Goal: Transaction & Acquisition: Download file/media

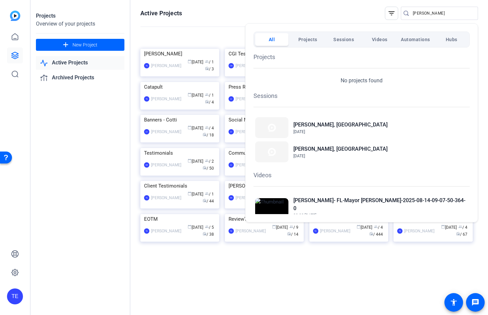
click at [203, 25] on div at bounding box center [244, 157] width 488 height 315
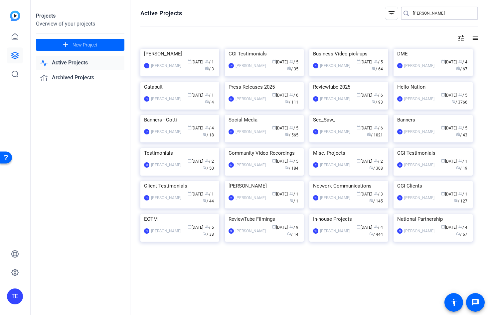
click at [421, 14] on input "[PERSON_NAME]" at bounding box center [442, 13] width 60 height 8
click at [435, 14] on input "[PERSON_NAME]" at bounding box center [442, 13] width 60 height 8
click at [429, 12] on input "[PERSON_NAME]" at bounding box center [442, 13] width 60 height 8
type input "[PERSON_NAME]"
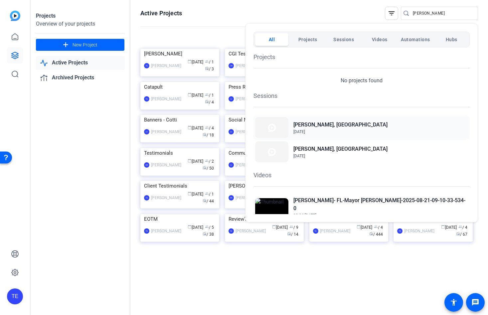
click at [288, 128] on div "[PERSON_NAME], [GEOGRAPHIC_DATA] [DATE]" at bounding box center [361, 128] width 216 height 24
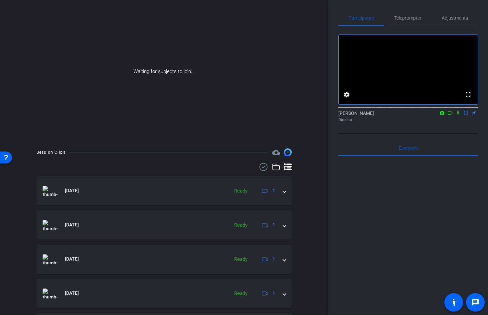
scroll to position [58, 0]
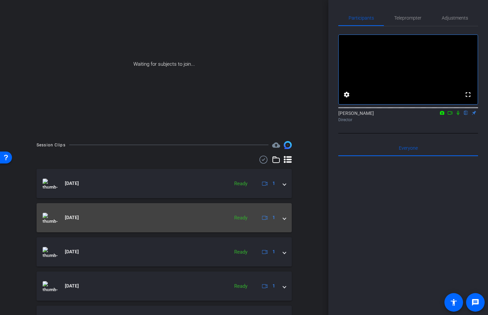
click at [284, 219] on span at bounding box center [284, 217] width 3 height 7
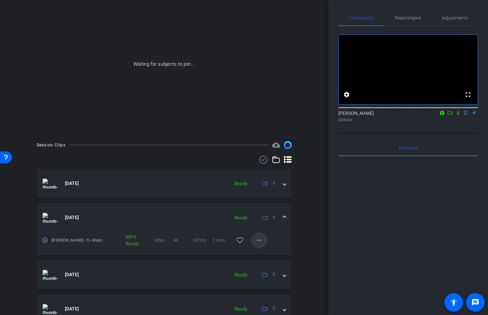
click at [258, 242] on mat-icon "more_horiz" at bounding box center [259, 241] width 8 height 8
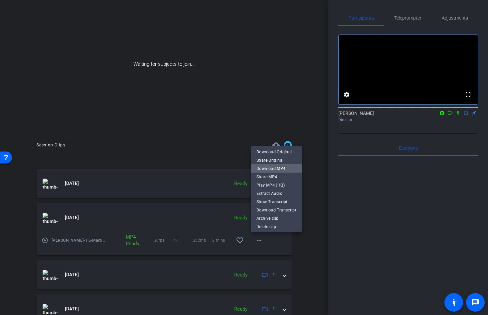
click at [277, 169] on span "Download MP4" at bounding box center [276, 169] width 40 height 8
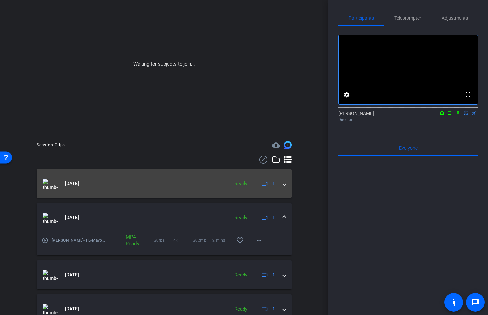
drag, startPoint x: 283, startPoint y: 184, endPoint x: 287, endPoint y: 189, distance: 6.2
click at [283, 185] on span at bounding box center [284, 183] width 3 height 7
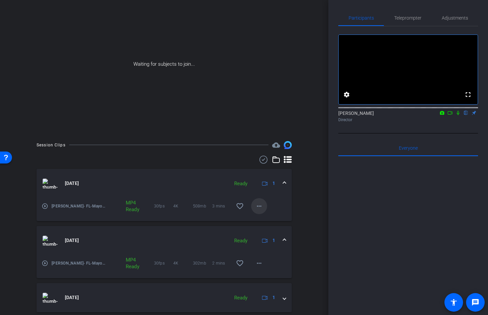
click at [258, 204] on mat-icon "more_horiz" at bounding box center [259, 206] width 8 height 8
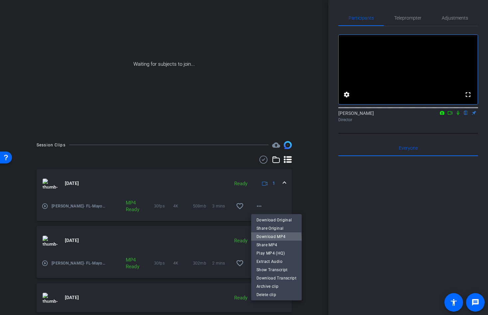
click at [274, 240] on span "Download MP4" at bounding box center [276, 237] width 40 height 8
